Goal: Task Accomplishment & Management: Complete application form

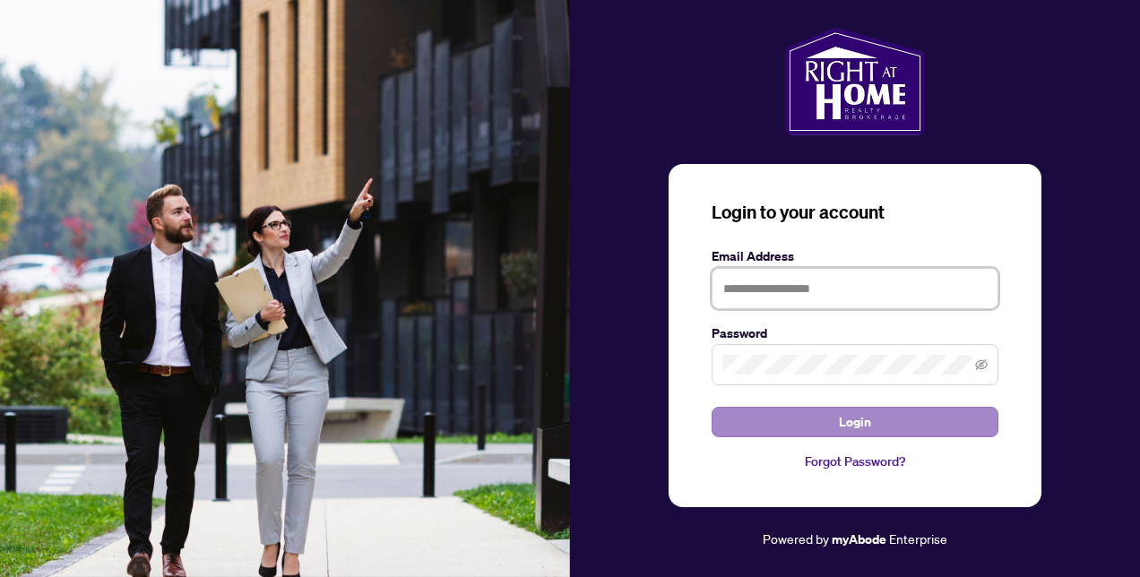
type input "**********"
click at [837, 419] on button "Login" at bounding box center [855, 422] width 287 height 30
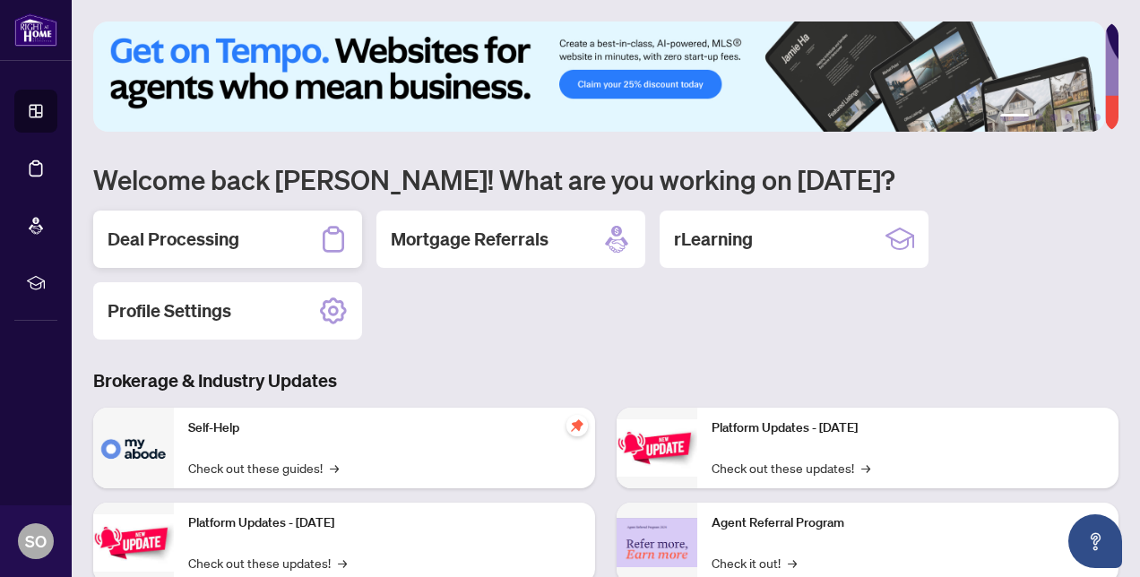
click at [187, 246] on h2 "Deal Processing" at bounding box center [174, 239] width 132 height 25
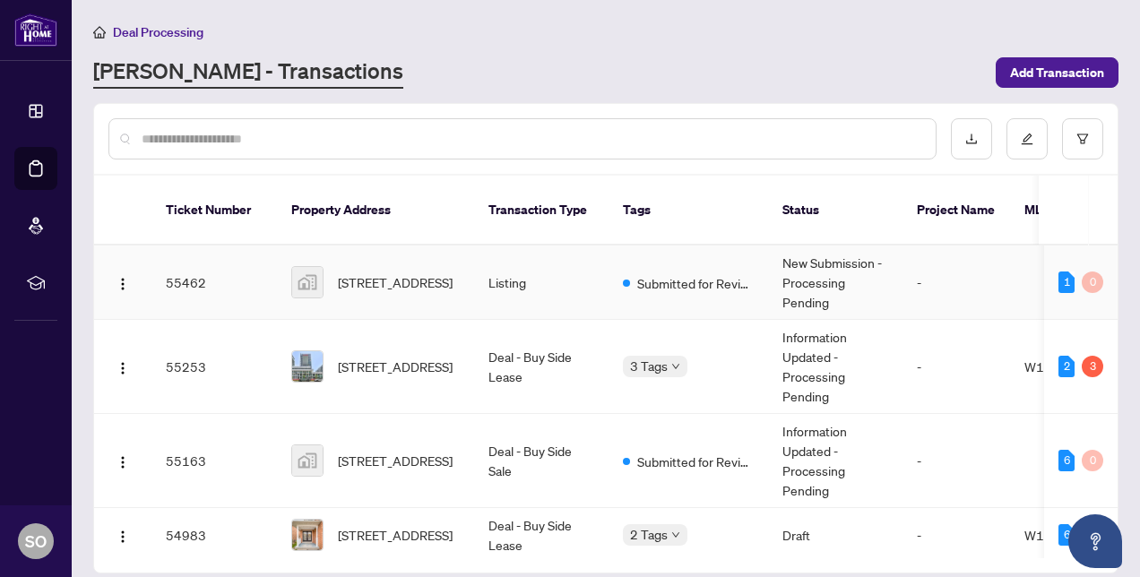
click at [380, 281] on span "[STREET_ADDRESS]" at bounding box center [395, 282] width 115 height 20
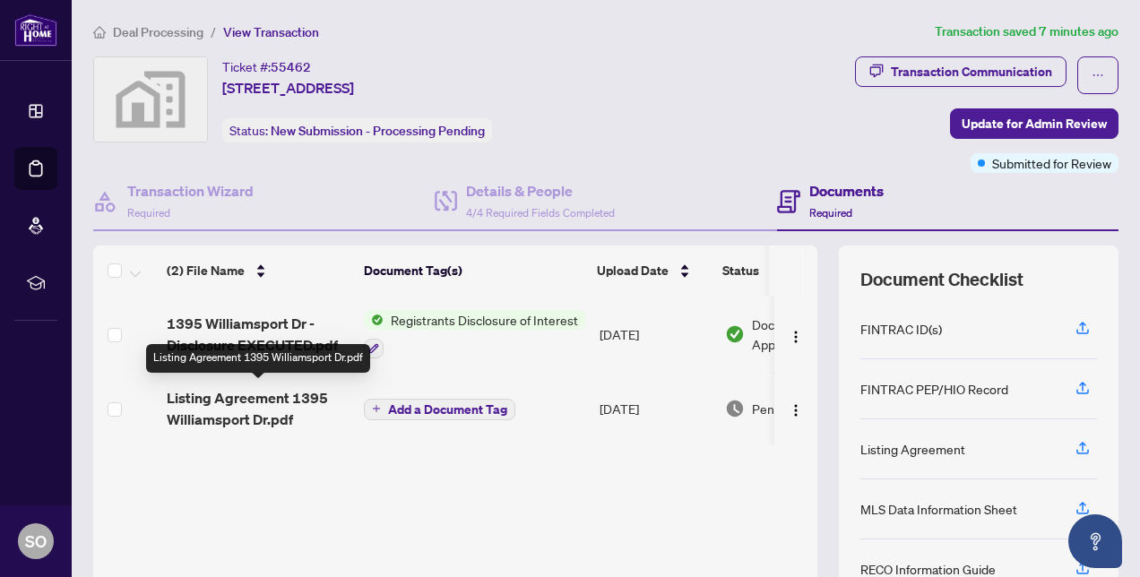
click at [210, 414] on span "Listing Agreement 1395 Williamsport Dr.pdf" at bounding box center [258, 408] width 183 height 43
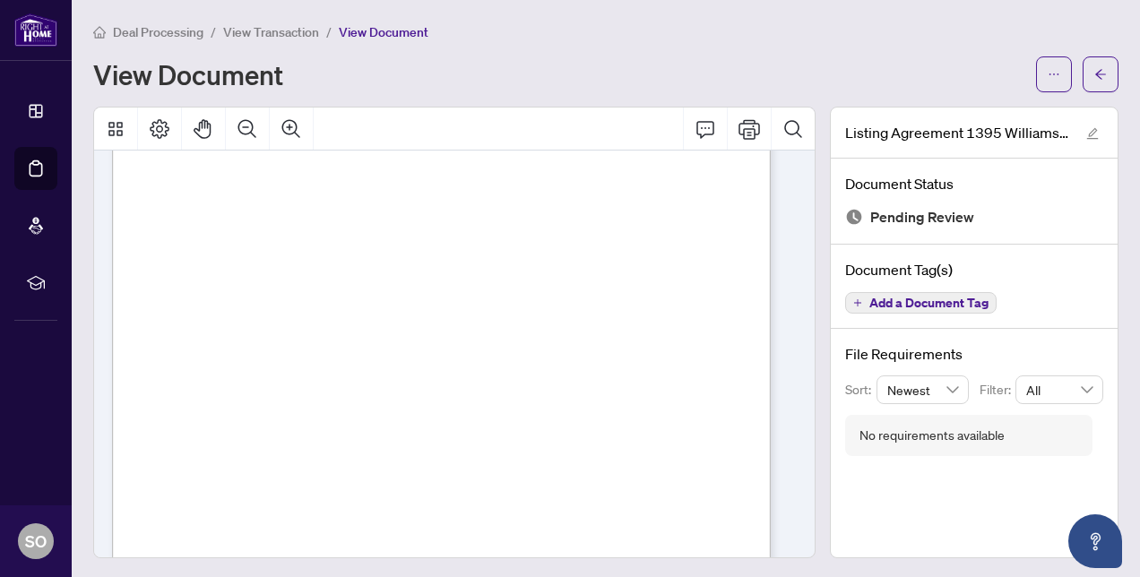
scroll to position [6991, 0]
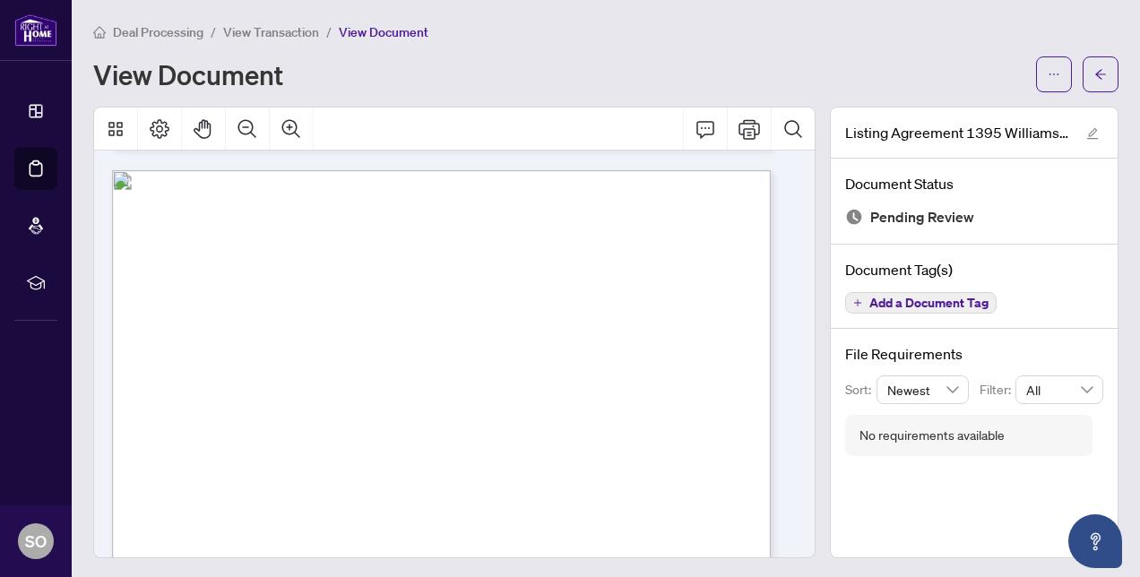
drag, startPoint x: 167, startPoint y: 249, endPoint x: 470, endPoint y: 443, distance: 359.5
click at [269, 24] on span "View Transaction" at bounding box center [271, 32] width 96 height 16
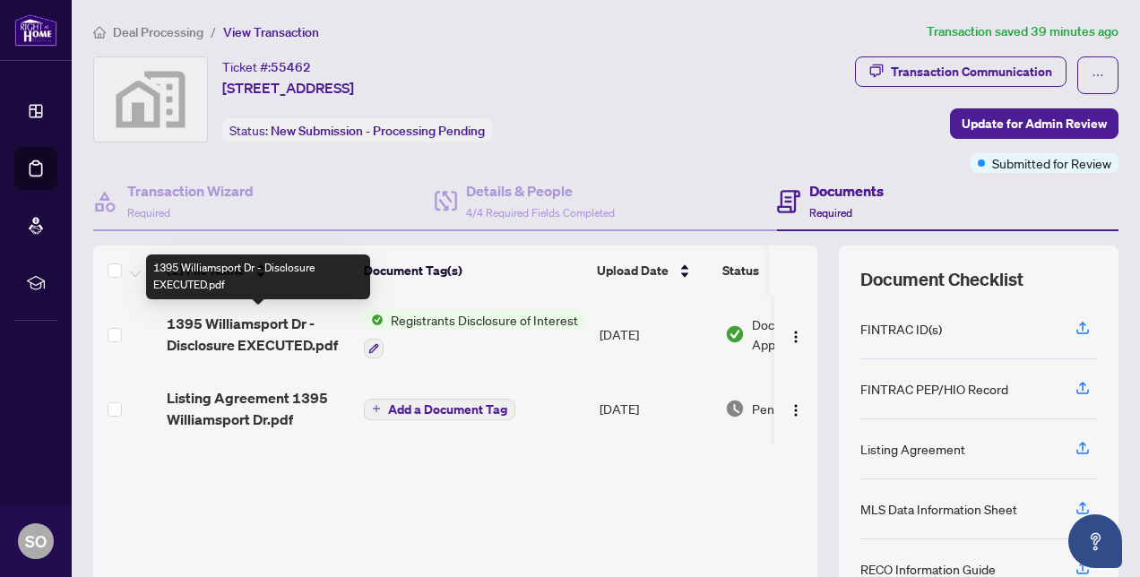
click at [263, 324] on span "1395 Williamsport Dr - Disclosure EXECUTED.pdf" at bounding box center [258, 334] width 183 height 43
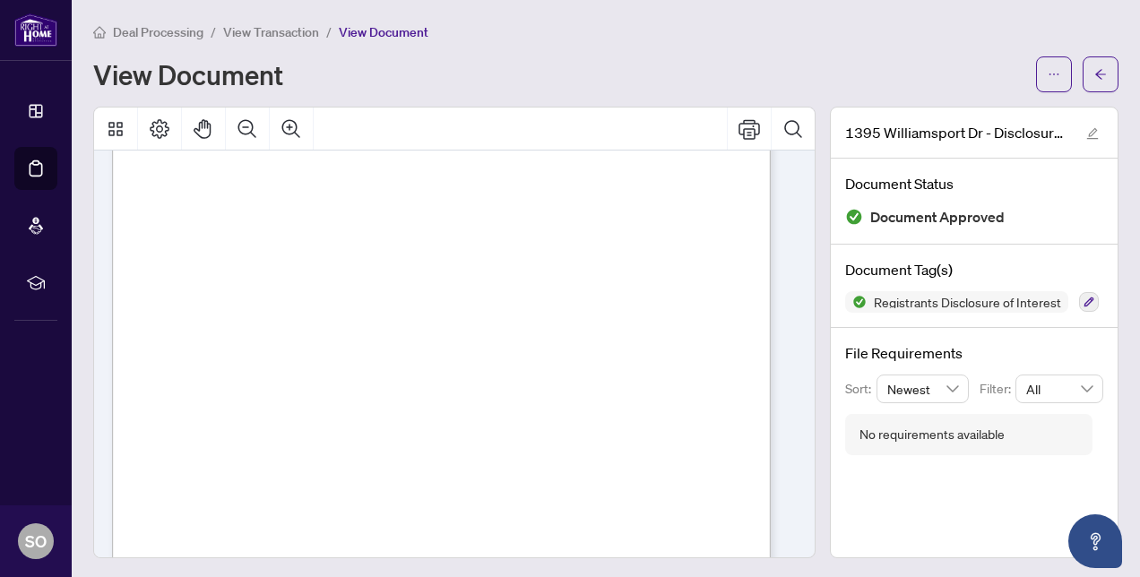
scroll to position [487, 0]
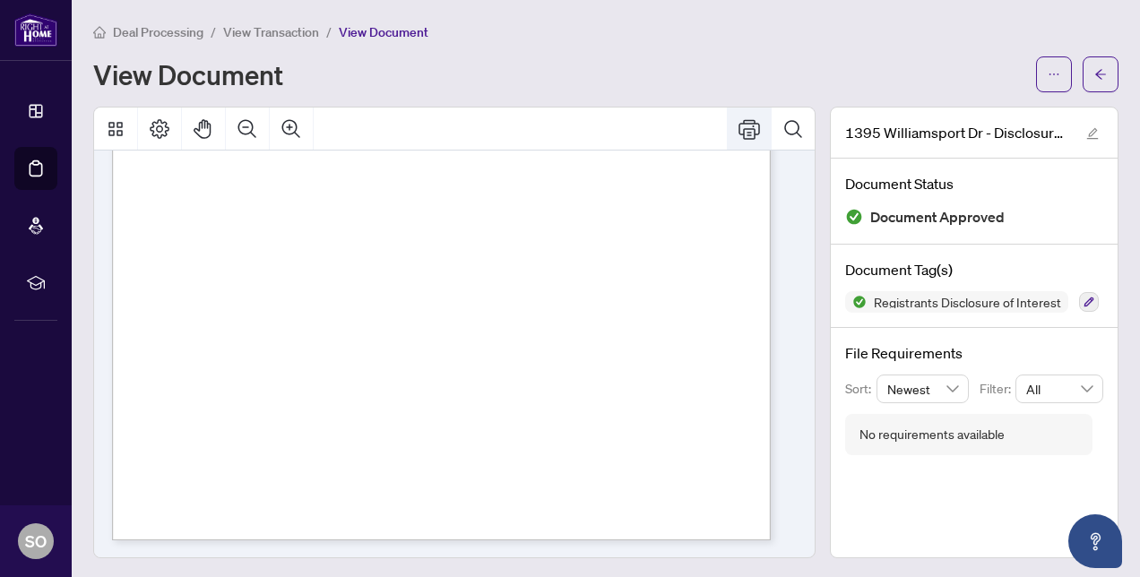
click at [739, 137] on icon "Print" at bounding box center [750, 129] width 22 height 20
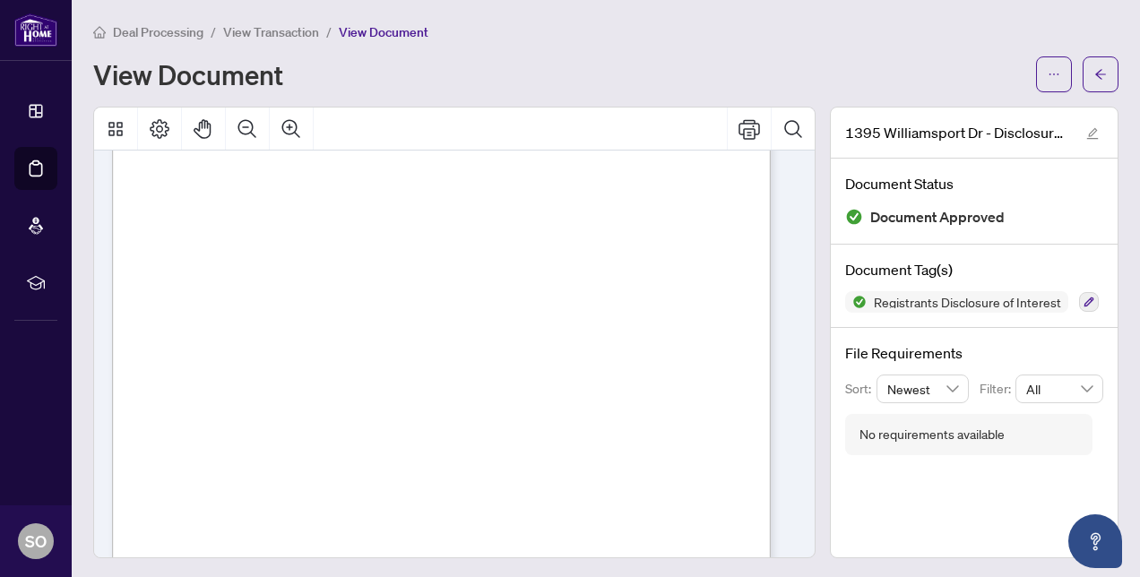
scroll to position [0, 0]
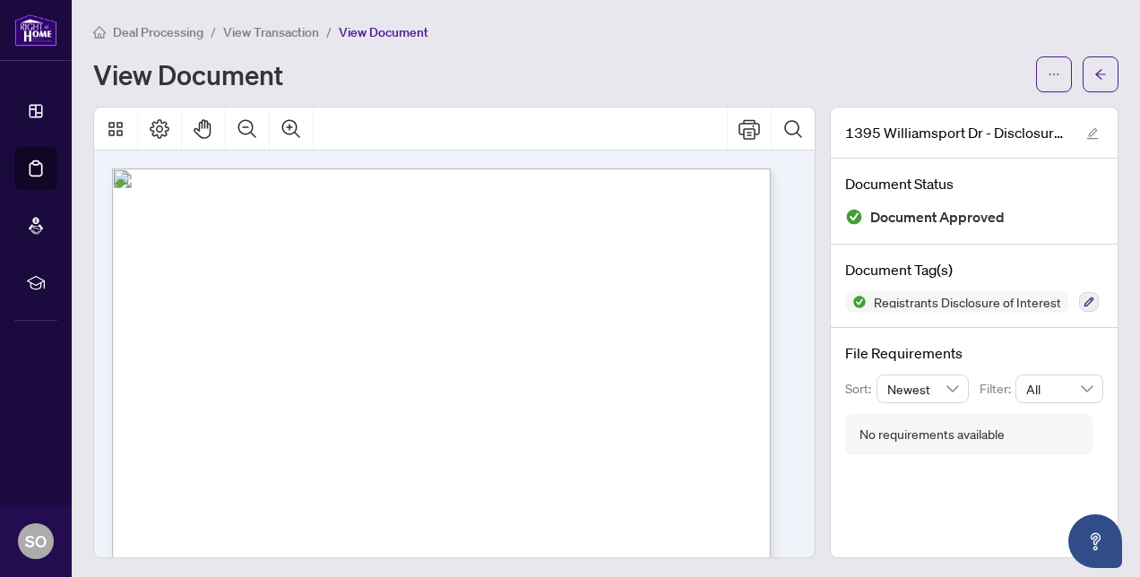
click at [261, 29] on span "View Transaction" at bounding box center [271, 32] width 96 height 16
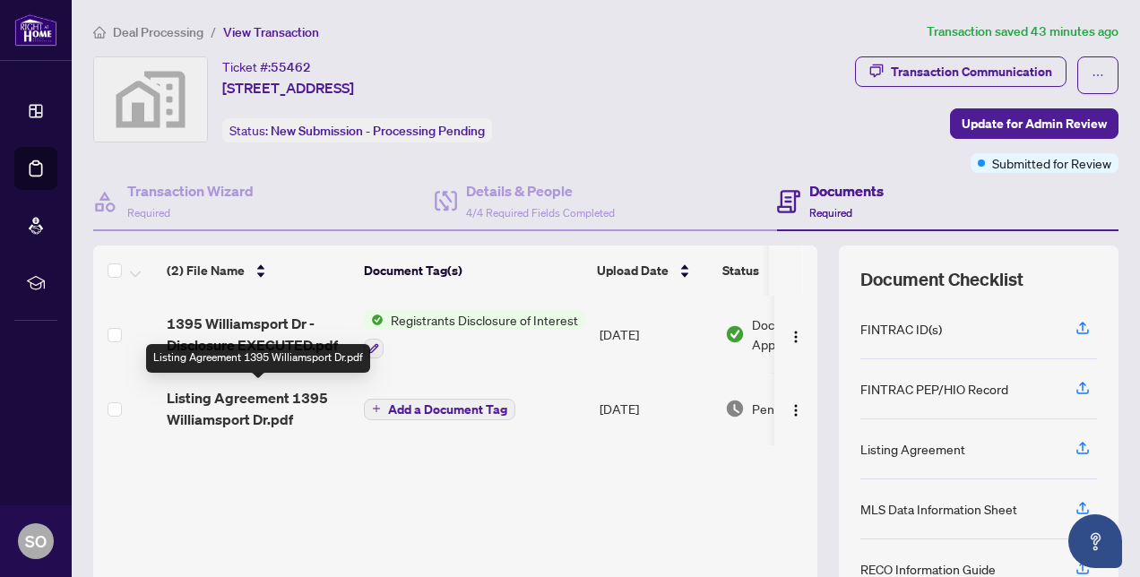
click at [280, 398] on span "Listing Agreement 1395 Williamsport Dr.pdf" at bounding box center [258, 408] width 183 height 43
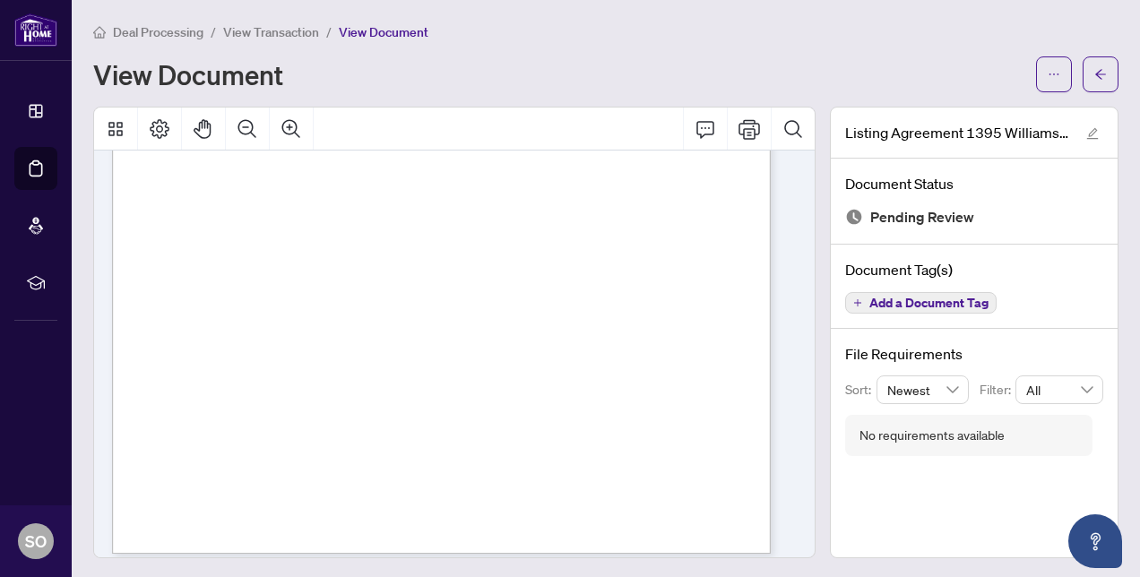
scroll to position [1342, 0]
click at [158, 31] on span "Deal Processing" at bounding box center [158, 32] width 91 height 16
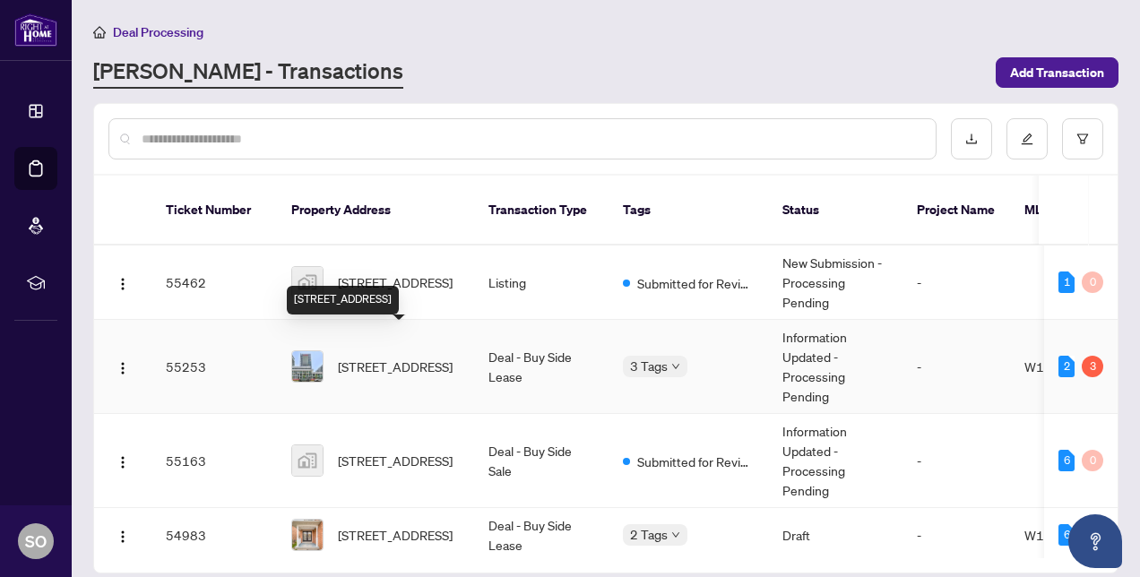
click at [398, 357] on span "[STREET_ADDRESS]" at bounding box center [395, 367] width 115 height 20
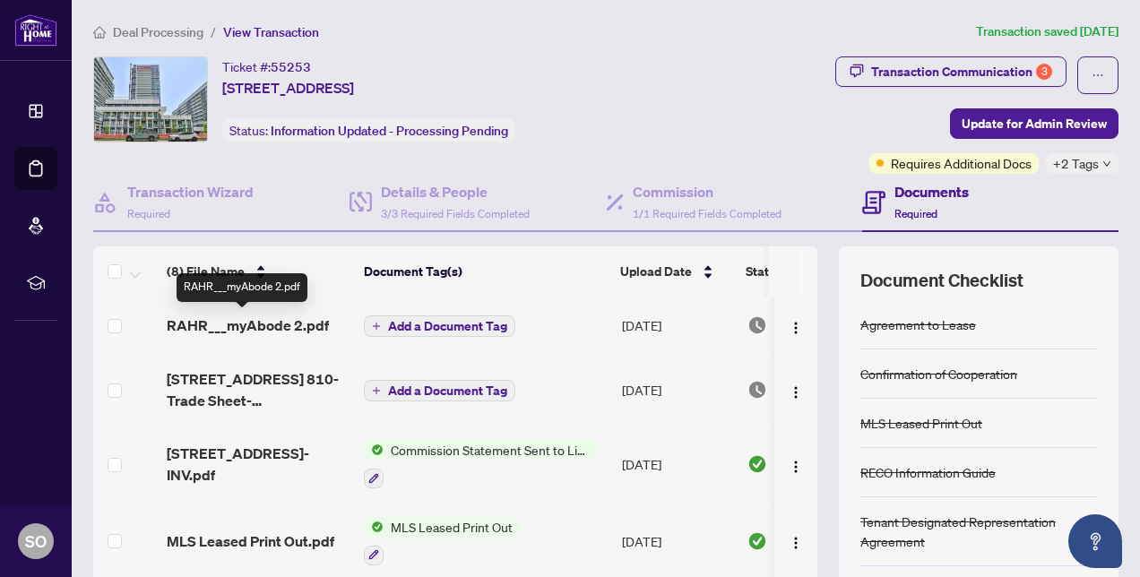
click at [248, 323] on span "RAHR___myAbode 2.pdf" at bounding box center [248, 326] width 162 height 22
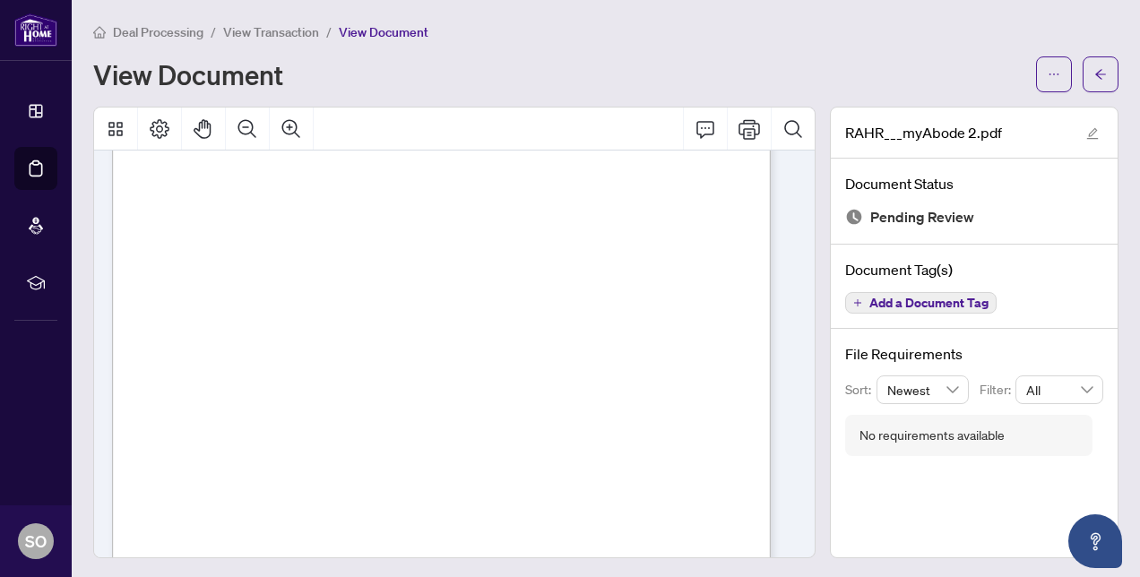
scroll to position [409, 0]
click at [285, 37] on span "View Transaction" at bounding box center [271, 32] width 96 height 16
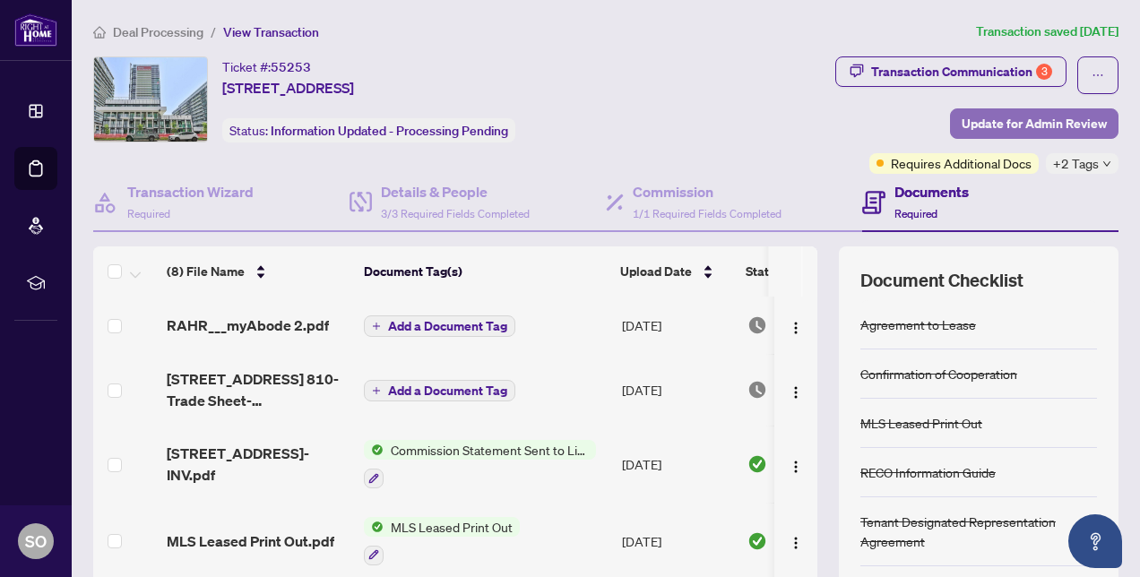
click at [1032, 124] on span "Update for Admin Review" at bounding box center [1034, 123] width 145 height 29
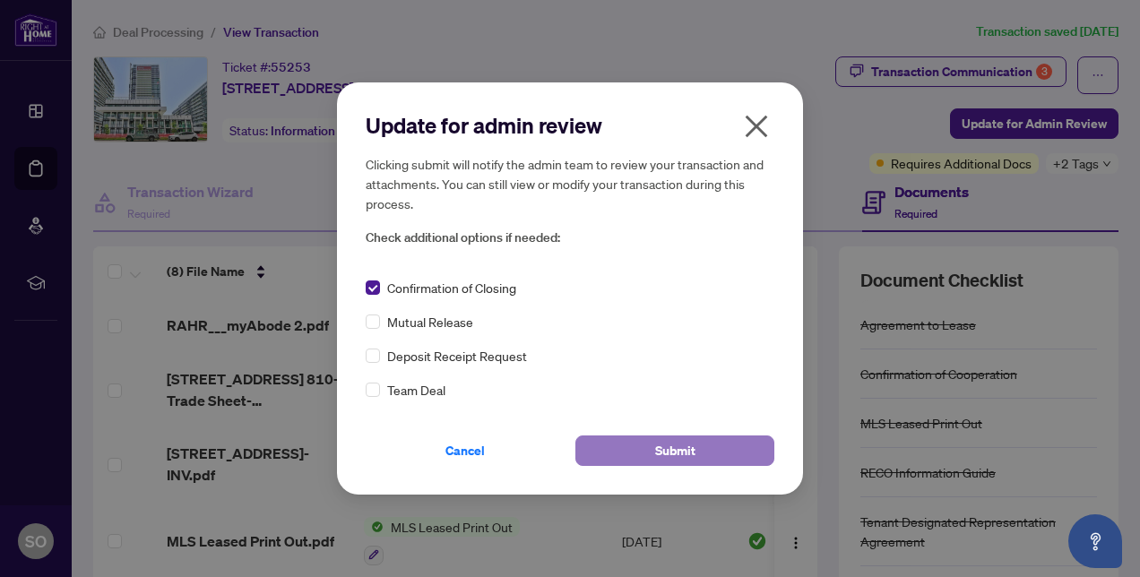
click at [673, 445] on span "Submit" at bounding box center [675, 450] width 40 height 29
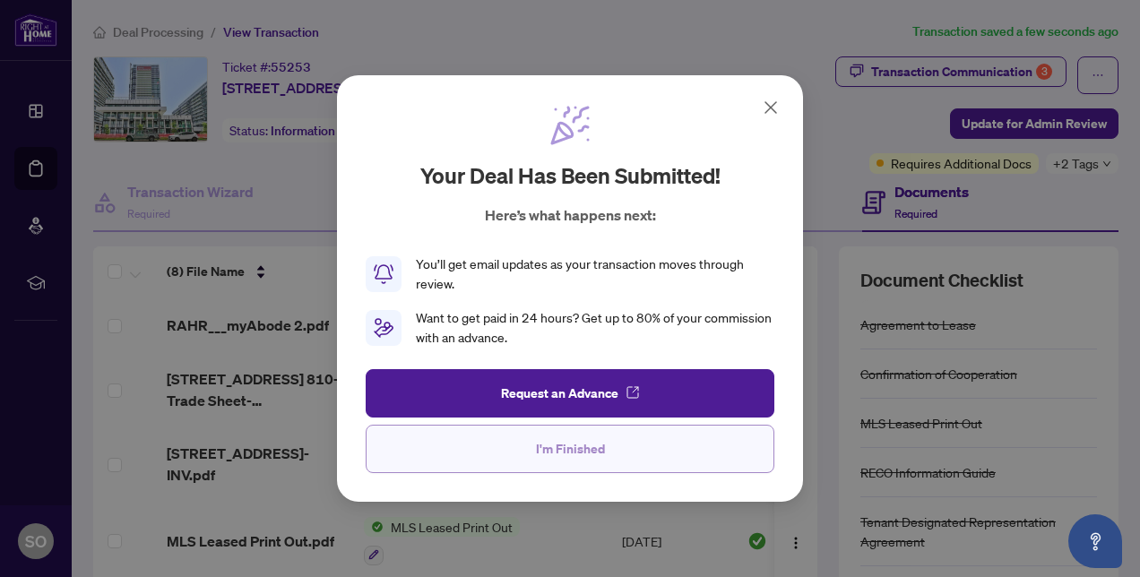
click at [582, 445] on span "I'm Finished" at bounding box center [570, 449] width 69 height 29
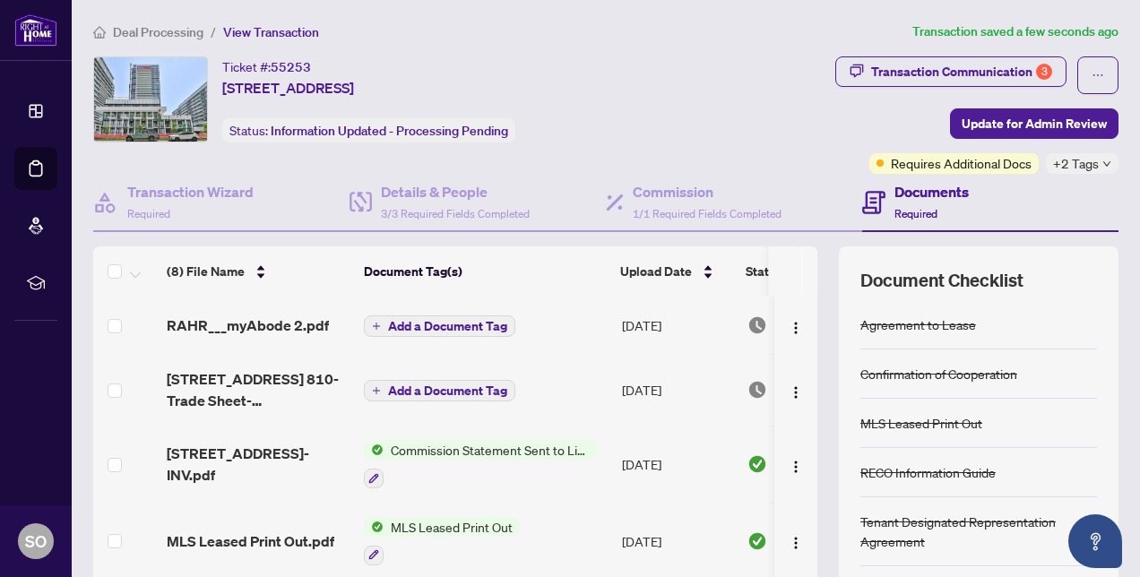
click at [131, 27] on span "Deal Processing" at bounding box center [158, 32] width 91 height 16
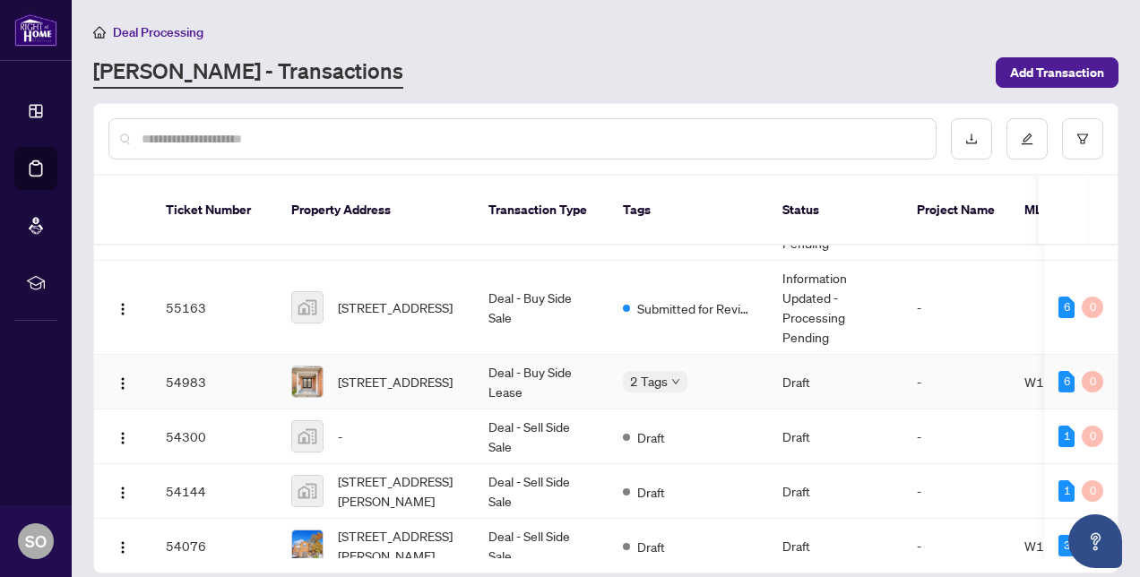
scroll to position [154, 0]
click at [427, 371] on span "[STREET_ADDRESS]" at bounding box center [395, 381] width 115 height 20
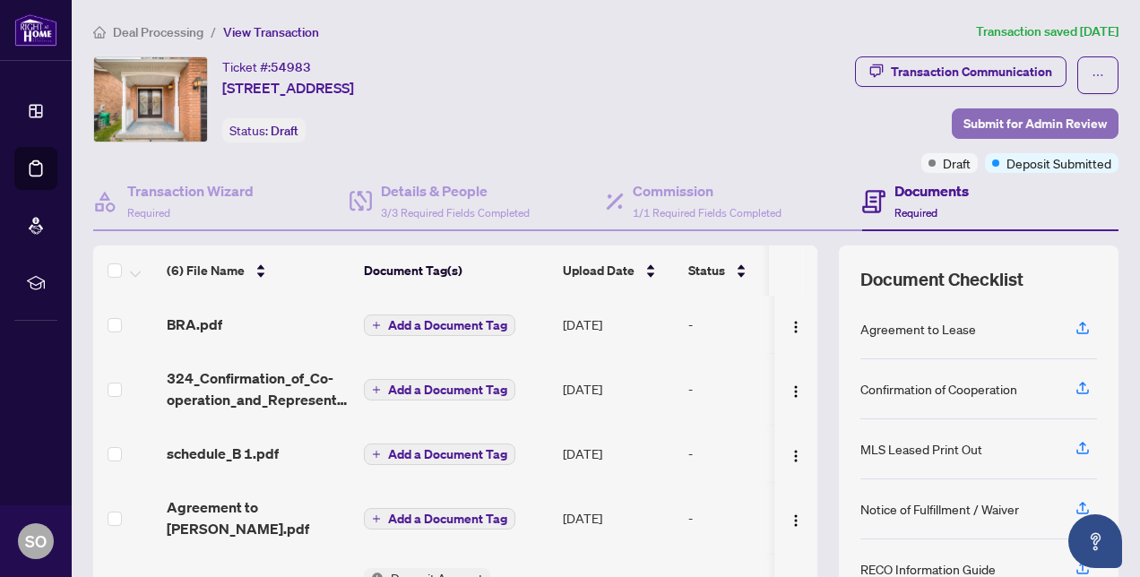
click at [1007, 122] on span "Submit for Admin Review" at bounding box center [1034, 123] width 143 height 29
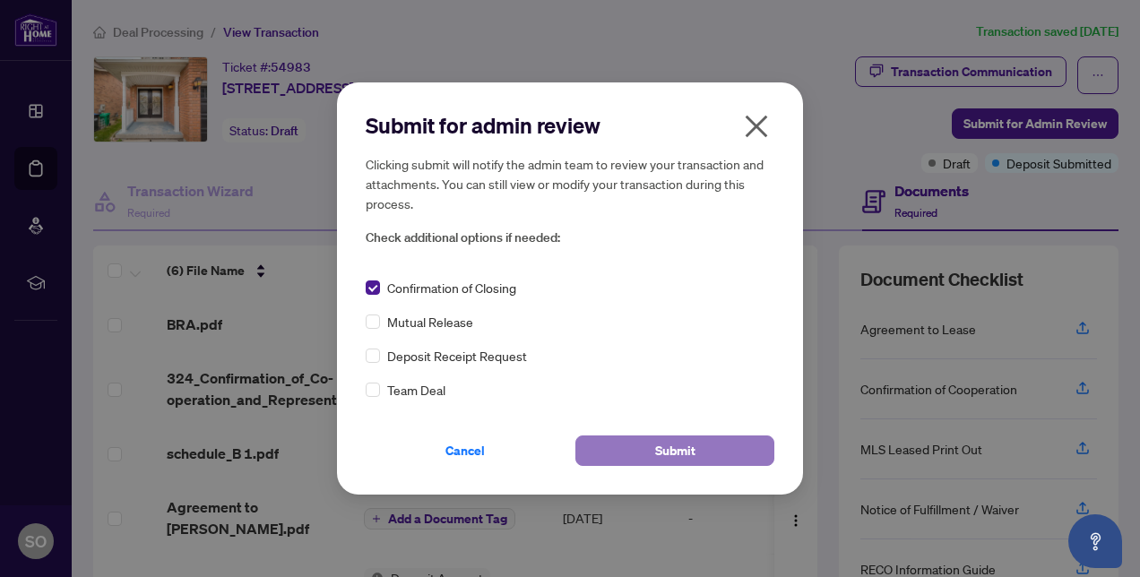
click at [667, 457] on span "Submit" at bounding box center [675, 450] width 40 height 29
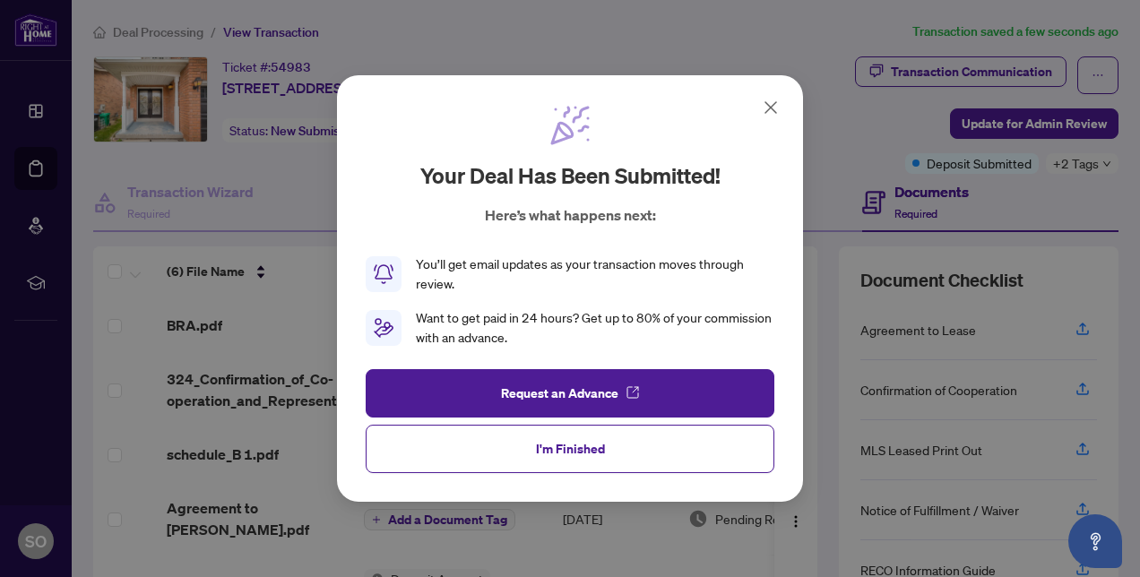
click at [772, 113] on icon at bounding box center [771, 108] width 22 height 22
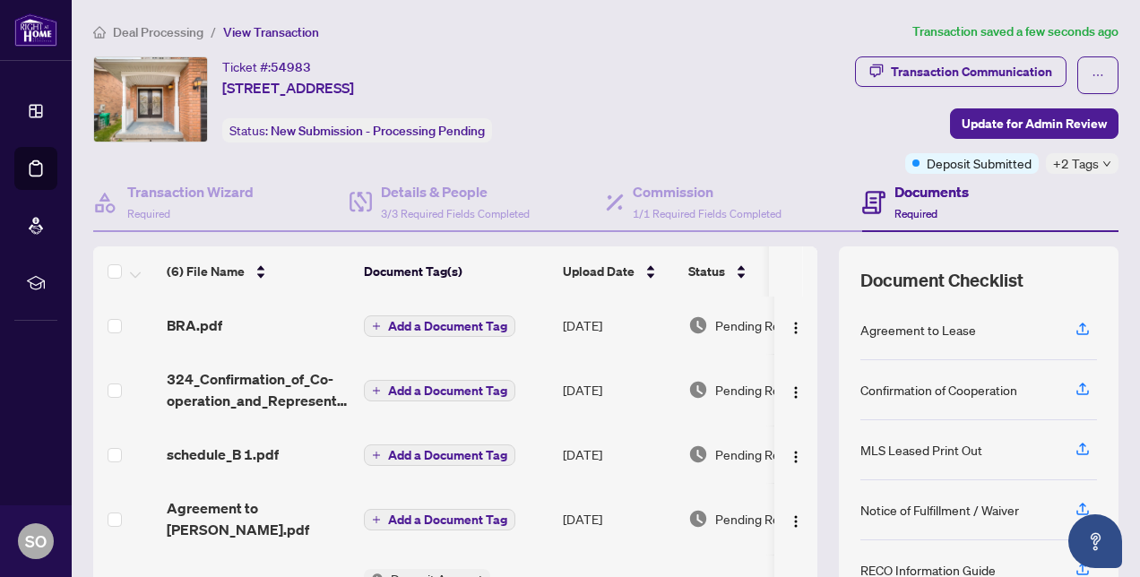
click at [149, 35] on span "Deal Processing" at bounding box center [158, 32] width 91 height 16
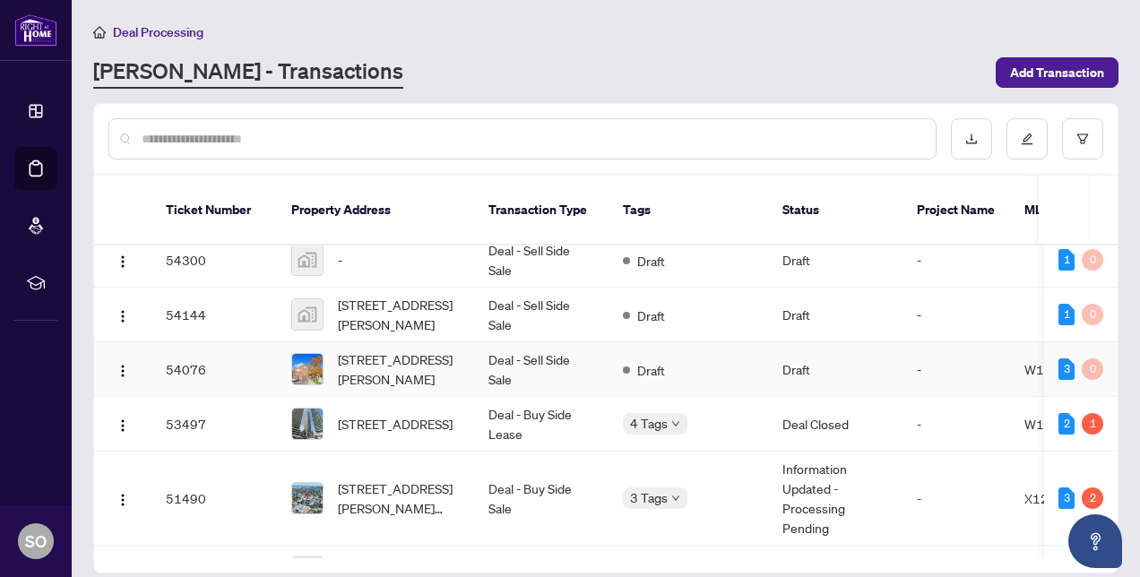
scroll to position [361, 0]
